Goal: Task Accomplishment & Management: Manage account settings

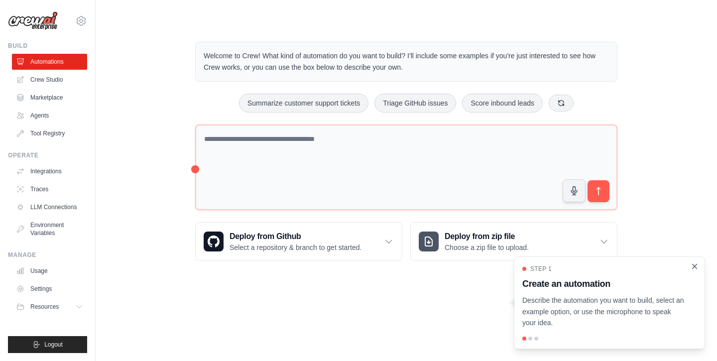
click at [695, 267] on icon "Close walkthrough" at bounding box center [694, 266] width 4 height 4
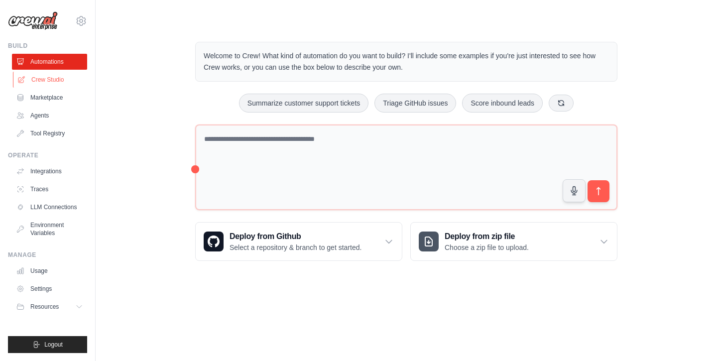
click at [47, 81] on link "Crew Studio" at bounding box center [50, 80] width 75 height 16
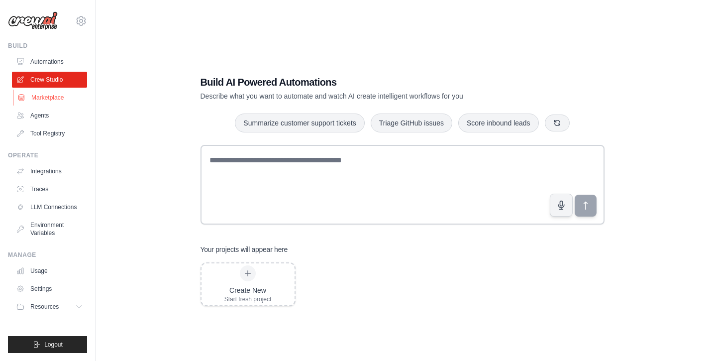
click at [48, 99] on link "Marketplace" at bounding box center [50, 98] width 75 height 16
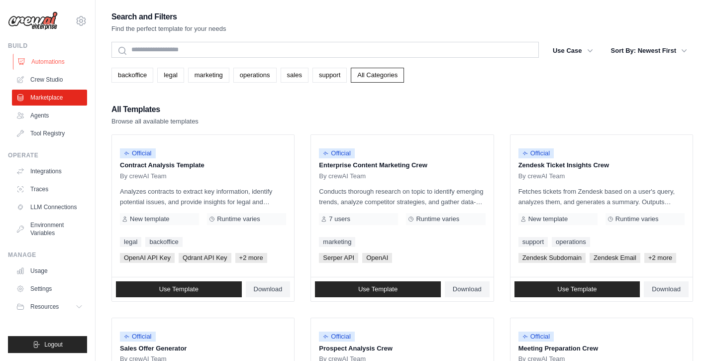
click at [48, 61] on link "Automations" at bounding box center [50, 62] width 75 height 16
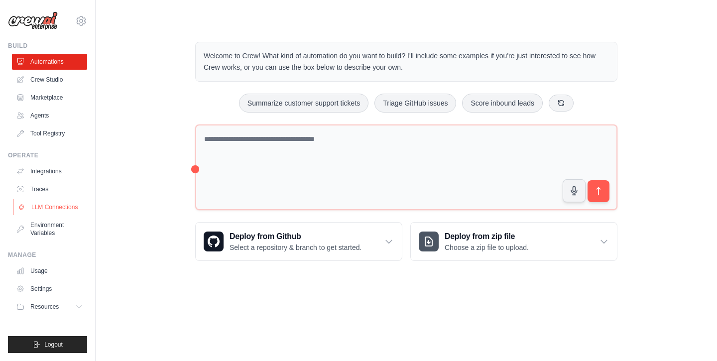
click at [60, 206] on link "LLM Connections" at bounding box center [50, 207] width 75 height 16
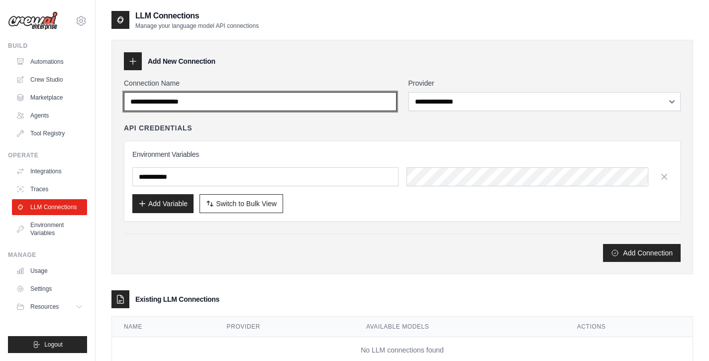
click at [200, 102] on input "Connection Name" at bounding box center [260, 101] width 273 height 19
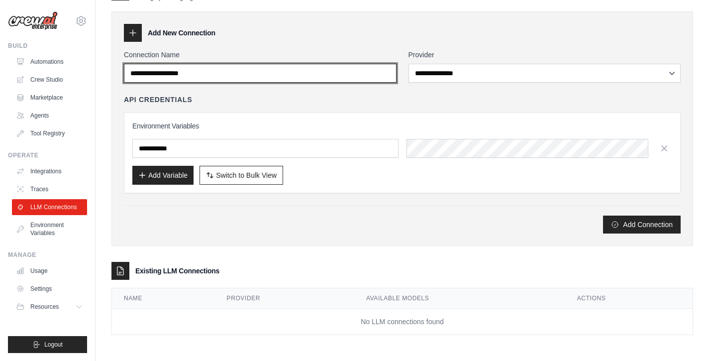
click at [222, 71] on input "Connection Name" at bounding box center [260, 73] width 273 height 19
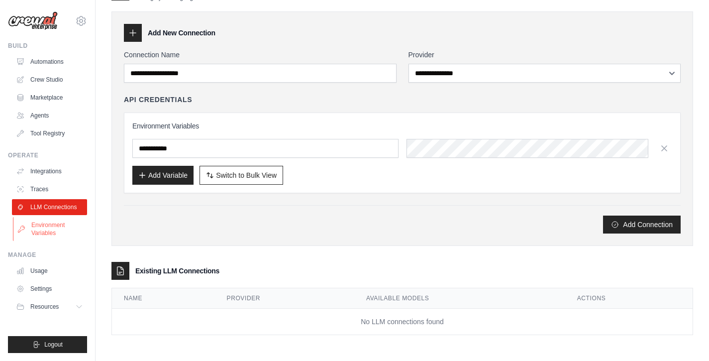
click at [48, 226] on link "Environment Variables" at bounding box center [50, 229] width 75 height 24
